Goal: Information Seeking & Learning: Learn about a topic

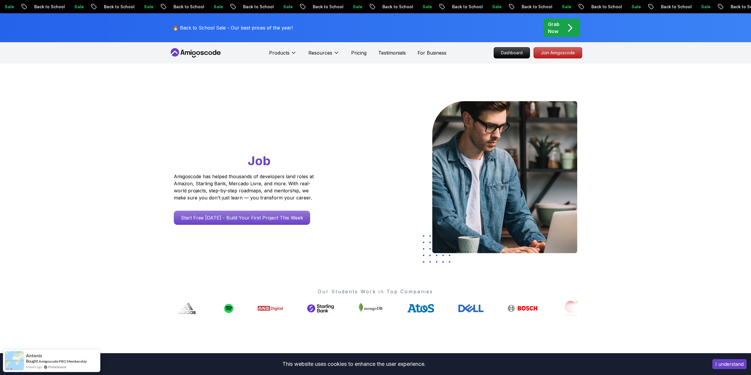
click at [362, 81] on div "Go From Learning to Hired: Master Java, Spring Boot & Cloud Skills That Get You…" at bounding box center [375, 208] width 413 height 290
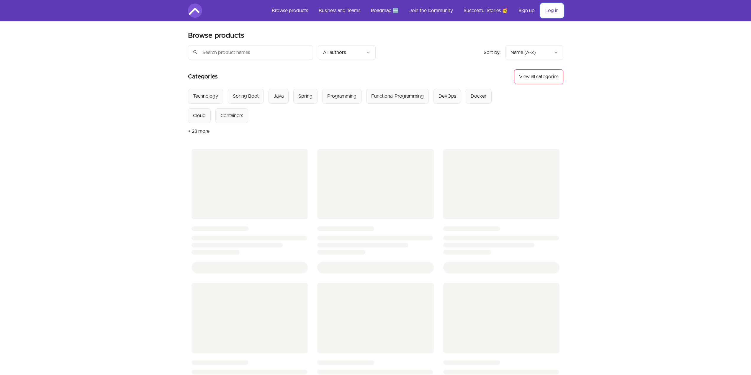
click at [552, 12] on link "Log in" at bounding box center [551, 11] width 23 height 14
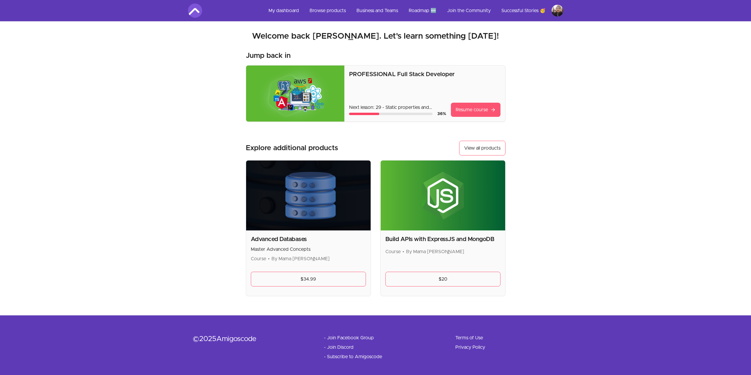
click at [475, 109] on link "Resume course" at bounding box center [476, 110] width 50 height 14
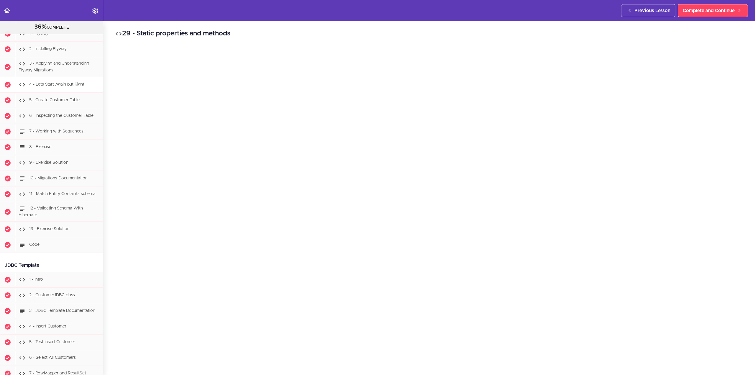
scroll to position [2345, 0]
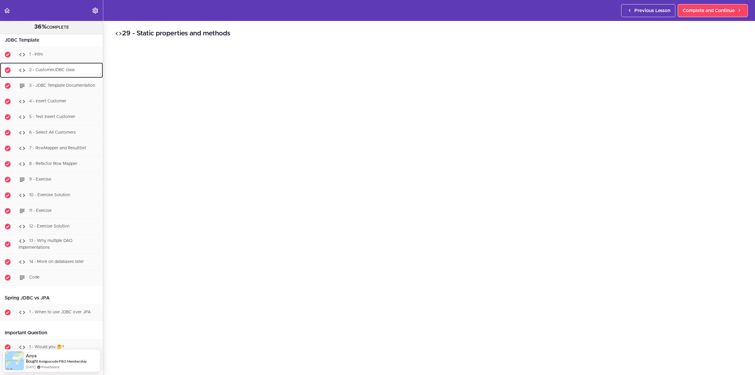
click at [63, 72] on span "2 - CustomerJDBC class" at bounding box center [52, 70] width 46 height 4
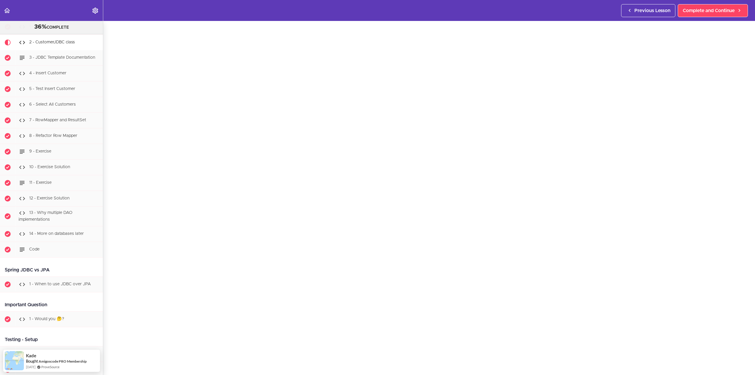
scroll to position [37, 0]
